Goal: Task Accomplishment & Management: Manage account settings

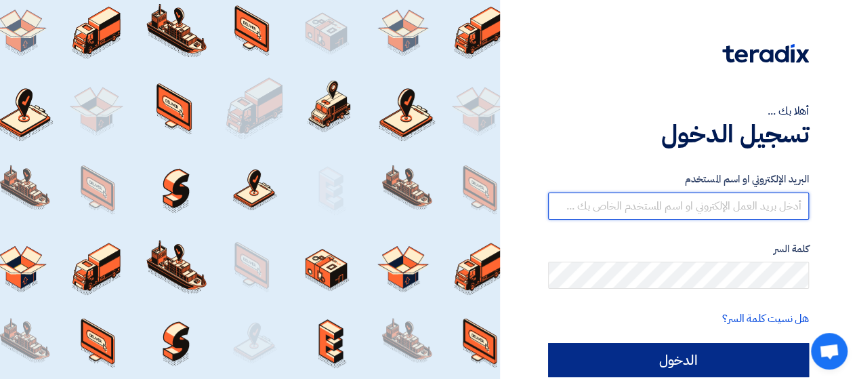
type input "[EMAIL_ADDRESS][DOMAIN_NAME]"
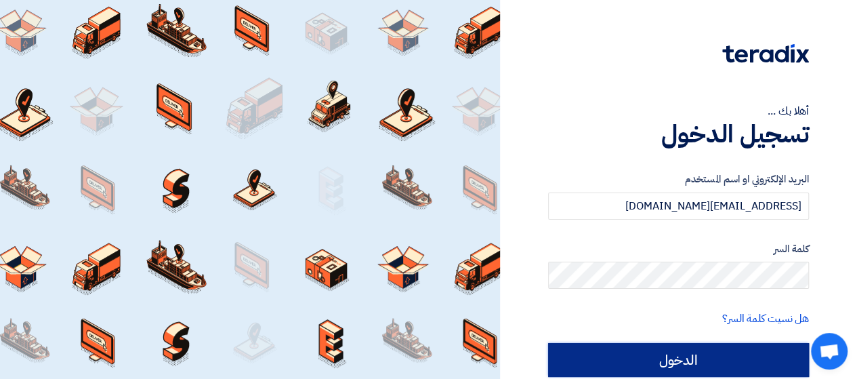
click at [653, 360] on input "الدخول" at bounding box center [678, 360] width 261 height 34
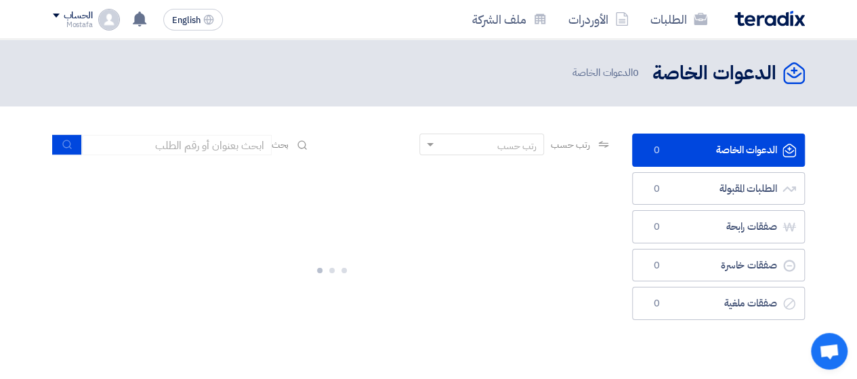
click at [77, 21] on div "Mostafa" at bounding box center [73, 24] width 40 height 7
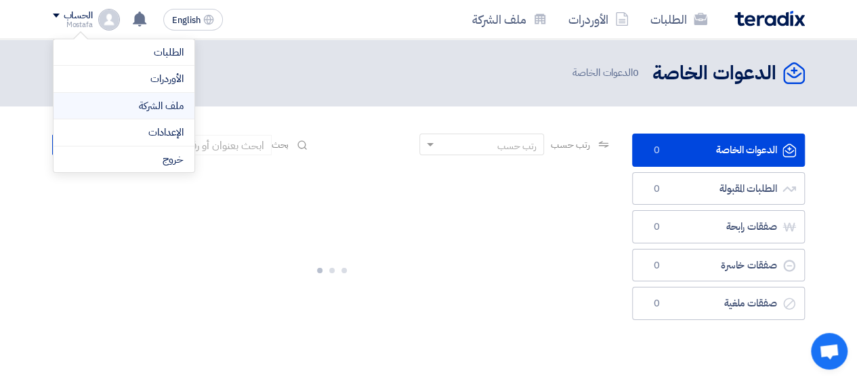
click at [130, 112] on link "ملف الشركة" at bounding box center [123, 106] width 119 height 16
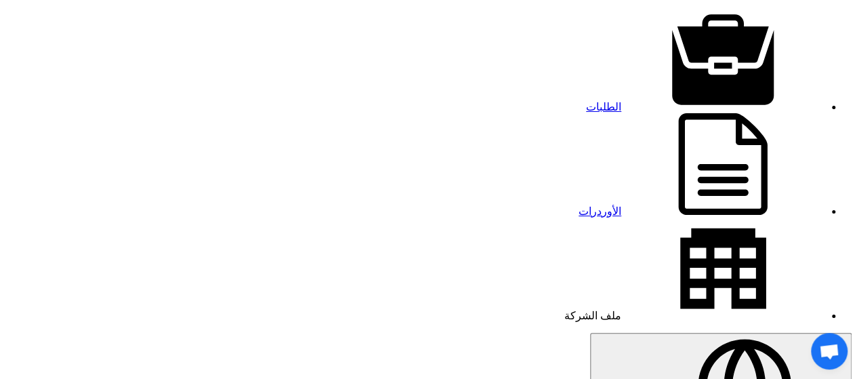
scroll to position [11, 0]
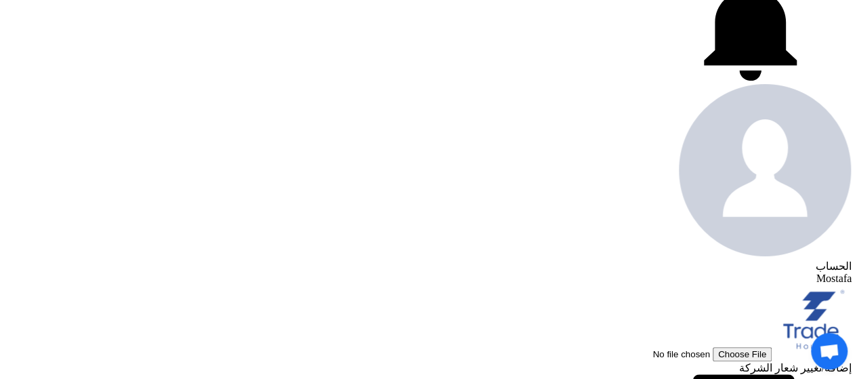
scroll to position [504, 0]
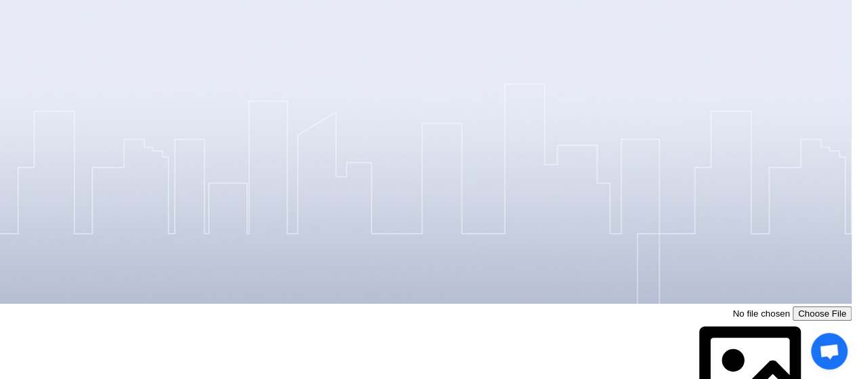
scroll to position [1054, 0]
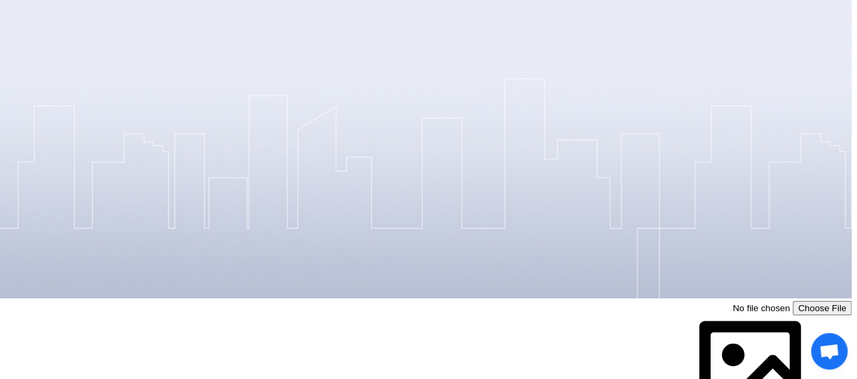
drag, startPoint x: 849, startPoint y: 241, endPoint x: 844, endPoint y: 269, distance: 28.2
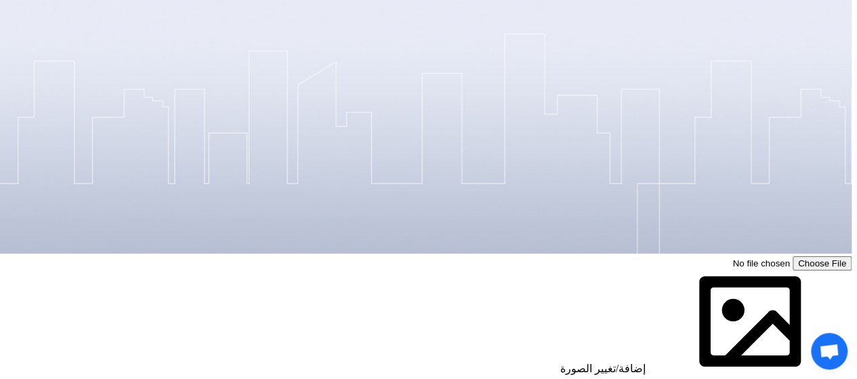
scroll to position [1089, 0]
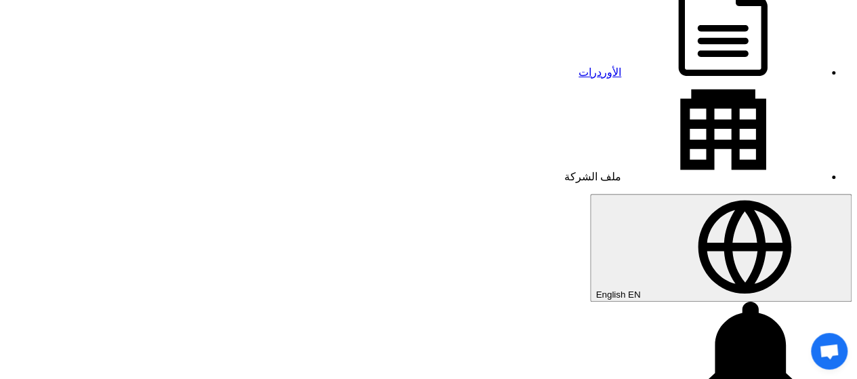
scroll to position [118, 0]
